Goal: Task Accomplishment & Management: Complete application form

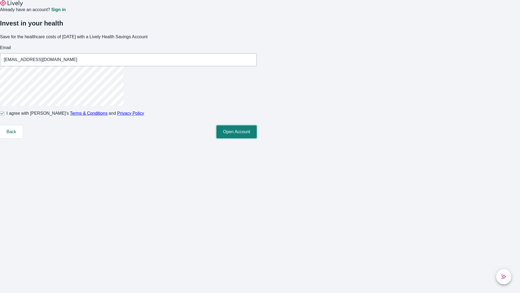
click at [257, 138] on button "Open Account" at bounding box center [236, 131] width 40 height 13
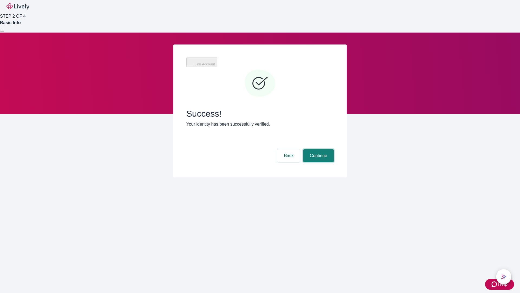
click at [318, 149] on button "Continue" at bounding box center [318, 155] width 30 height 13
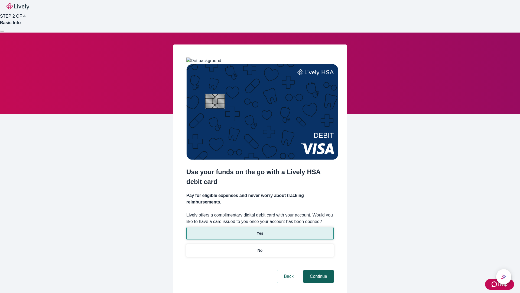
click at [260, 230] on p "Yes" at bounding box center [260, 233] width 7 height 6
click at [318, 270] on button "Continue" at bounding box center [318, 276] width 30 height 13
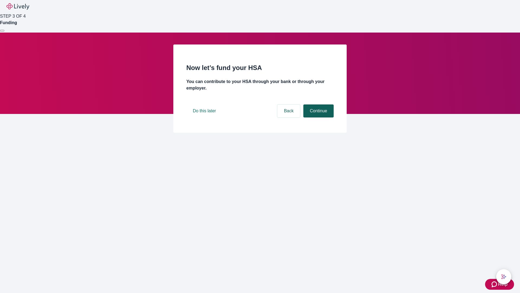
click at [318, 117] on button "Continue" at bounding box center [318, 110] width 30 height 13
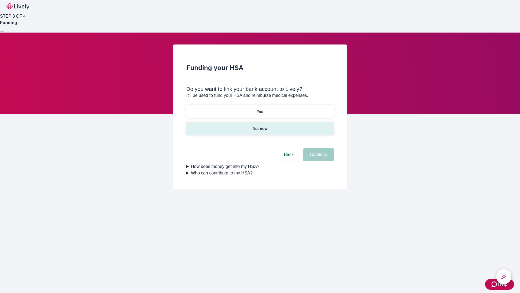
click at [260, 126] on p "Not now" at bounding box center [259, 129] width 15 height 6
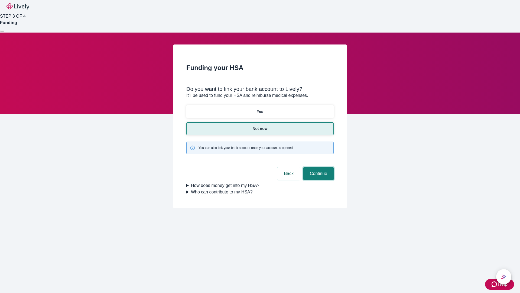
click at [318, 167] on button "Continue" at bounding box center [318, 173] width 30 height 13
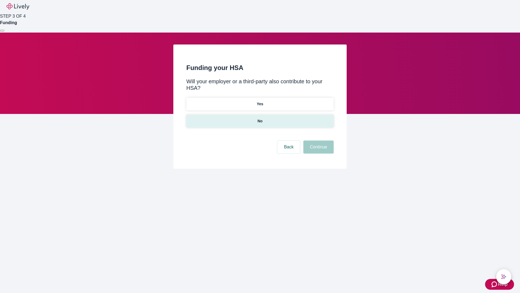
click at [260, 118] on p "No" at bounding box center [260, 121] width 5 height 6
click at [318, 140] on button "Continue" at bounding box center [318, 146] width 30 height 13
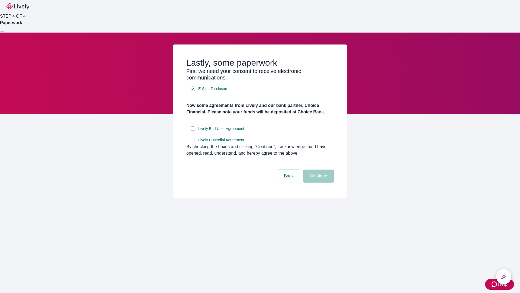
click at [193, 131] on input "Lively End User Agreement" at bounding box center [193, 128] width 4 height 4
checkbox input "true"
click at [193, 142] on input "Lively Custodial Agreement" at bounding box center [193, 140] width 4 height 4
checkbox input "true"
click at [318, 182] on button "Continue" at bounding box center [318, 175] width 30 height 13
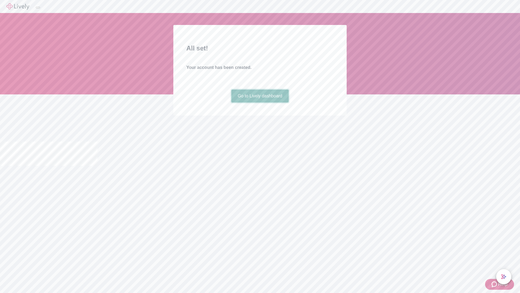
click at [260, 102] on link "Go to Lively dashboard" at bounding box center [260, 95] width 58 height 13
